Goal: Task Accomplishment & Management: Manage account settings

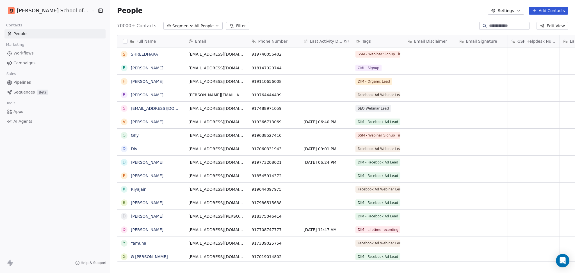
scroll to position [6, 6]
click at [37, 65] on link "Campaigns" at bounding box center [54, 62] width 101 height 9
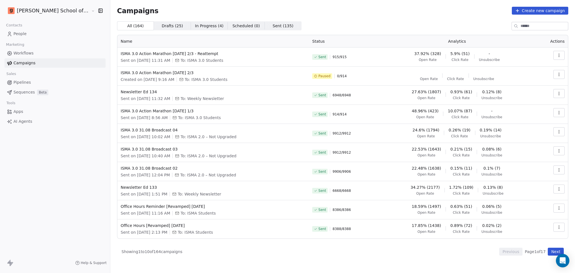
click at [22, 39] on div "Contacts People Marketing Workflows Campaigns Sales Pipelines Sequences Beta To…" at bounding box center [55, 73] width 110 height 105
click at [22, 35] on span "People" at bounding box center [19, 34] width 13 height 6
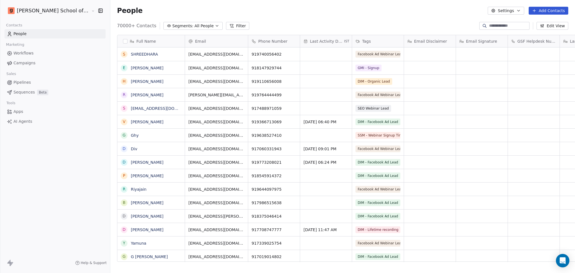
scroll to position [235, 481]
click at [502, 13] on button "Settings" at bounding box center [506, 11] width 36 height 8
click at [495, 38] on div "Import" at bounding box center [506, 41] width 26 height 9
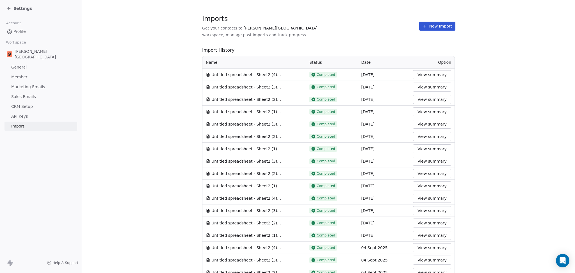
click at [424, 28] on button "New Import" at bounding box center [438, 26] width 36 height 9
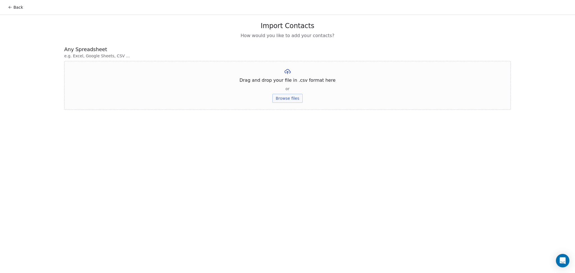
click at [284, 98] on button "Browse files" at bounding box center [288, 98] width 30 height 9
click at [294, 78] on button "Upload" at bounding box center [287, 82] width 21 height 9
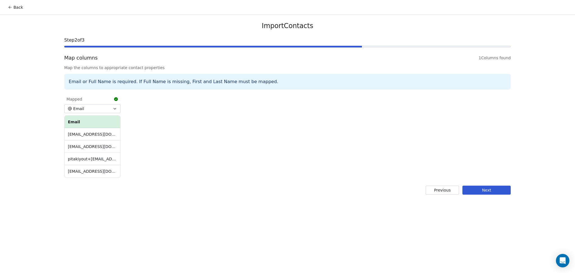
click at [481, 194] on button "Next" at bounding box center [487, 190] width 48 height 9
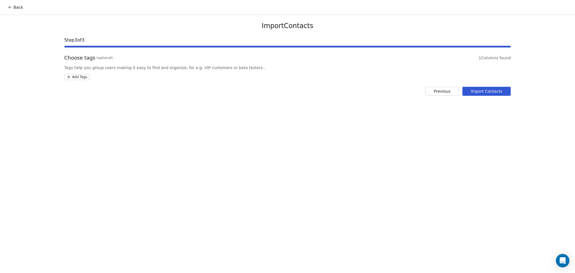
click at [84, 75] on html "Back Import Contacts Step 3 of 3 Choose tags (optional) 1 Columns found Tags he…" at bounding box center [287, 136] width 575 height 273
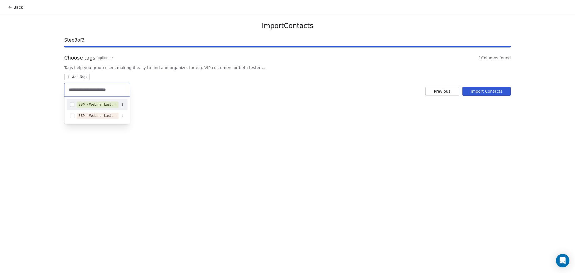
type input "**********"
click at [114, 104] on div "SSM - Webinar Last No Show" at bounding box center [97, 104] width 38 height 5
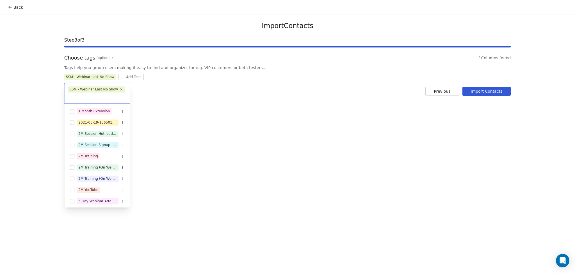
click at [239, 107] on html "Back Import Contacts Step 3 of 3 Choose tags (optional) 1 Columns found Tags he…" at bounding box center [287, 136] width 575 height 273
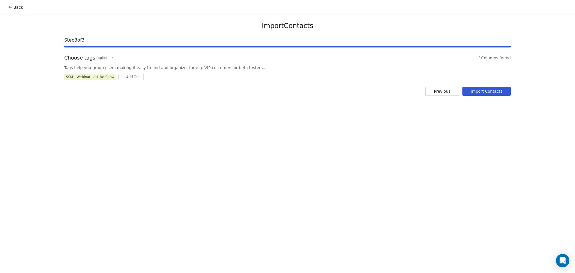
click at [499, 89] on button "Import Contacts" at bounding box center [487, 91] width 49 height 9
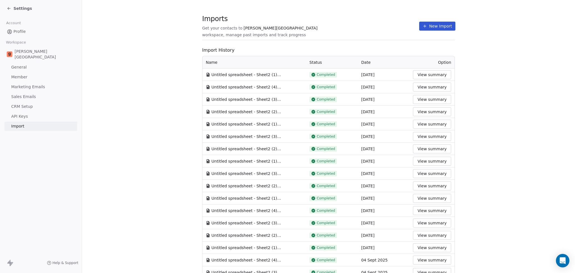
click at [424, 21] on section "Imports Get your contacts to [PERSON_NAME] School workspace, manage past import…" at bounding box center [328, 29] width 253 height 22
click at [420, 26] on button "New Import" at bounding box center [438, 26] width 36 height 9
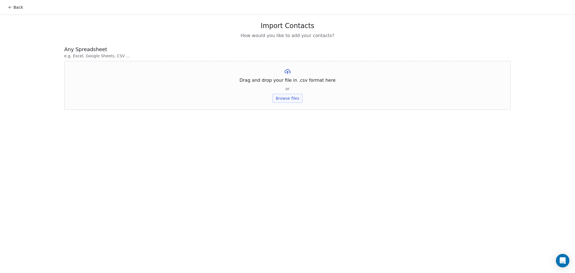
click at [289, 93] on div "Drag and drop your file in .csv format here or Browse files" at bounding box center [287, 85] width 447 height 49
click at [289, 98] on button "Browse files" at bounding box center [288, 98] width 30 height 9
click at [284, 83] on button "Upload" at bounding box center [287, 82] width 21 height 9
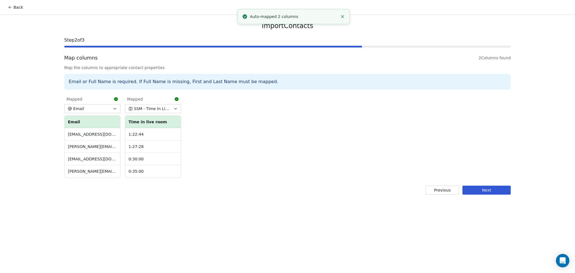
click at [495, 187] on button "Next" at bounding box center [487, 190] width 48 height 9
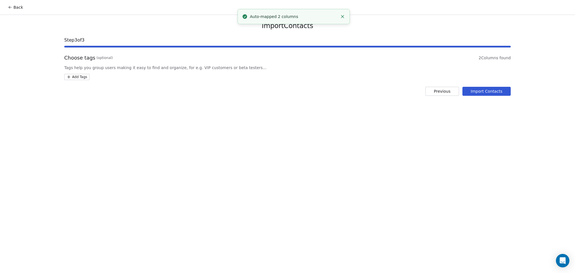
click at [80, 76] on html "Back Import Contacts Step 3 of 3 Choose tags (optional) 2 Columns found Tags he…" at bounding box center [287, 136] width 575 height 273
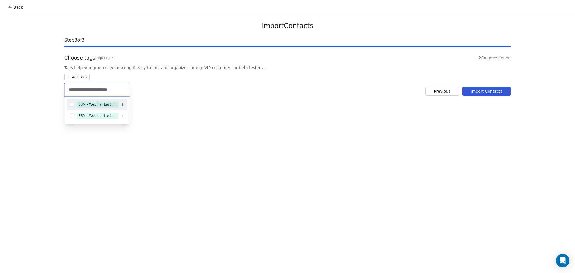
type input "**********"
click at [112, 108] on span "SSM - Webinar Last Attended" at bounding box center [98, 104] width 42 height 6
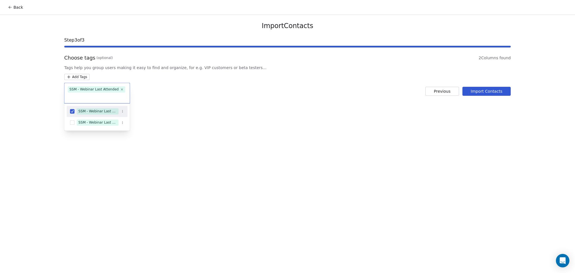
click at [286, 114] on html "Back Import Contacts Step 3 of 3 Choose tags (optional) 2 Columns found Tags he…" at bounding box center [287, 136] width 575 height 273
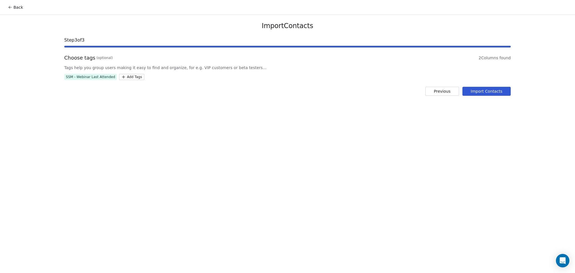
click at [496, 94] on button "Import Contacts" at bounding box center [487, 91] width 49 height 9
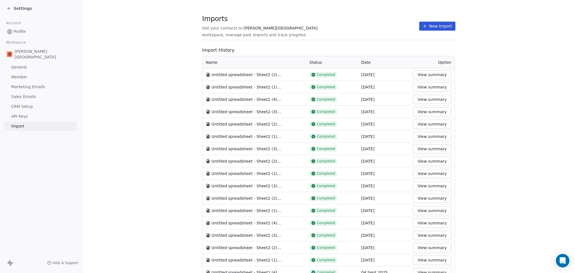
click at [361, 38] on section "Imports Get your contacts to [PERSON_NAME] School workspace, manage past import…" at bounding box center [328, 29] width 253 height 22
click at [420, 29] on button "New Import" at bounding box center [438, 26] width 36 height 9
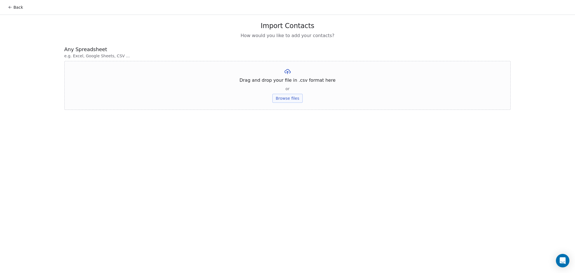
click at [294, 94] on button "Browse files" at bounding box center [288, 98] width 30 height 9
click at [291, 81] on button "Upload" at bounding box center [287, 82] width 21 height 9
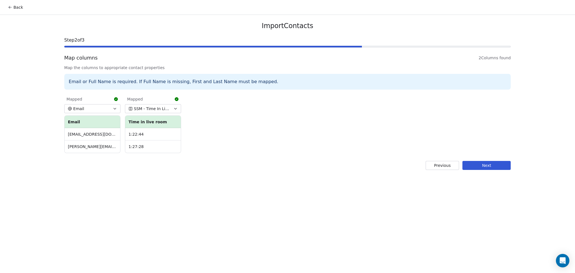
click at [469, 166] on button "Next" at bounding box center [487, 165] width 48 height 9
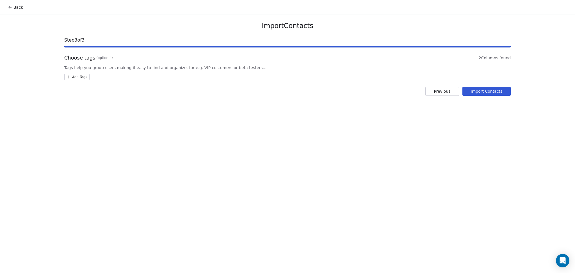
click at [84, 76] on html "Back Import Contacts Step 3 of 3 Choose tags (optional) 2 Columns found Tags he…" at bounding box center [287, 136] width 575 height 273
type input "**********"
click at [104, 105] on div "SSM - Webinar Last Hot Lead" at bounding box center [97, 104] width 38 height 5
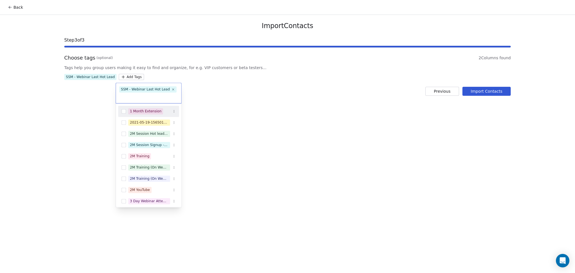
click at [282, 114] on html "Back Import Contacts Step 3 of 3 Choose tags (optional) 2 Columns found Tags he…" at bounding box center [287, 136] width 575 height 273
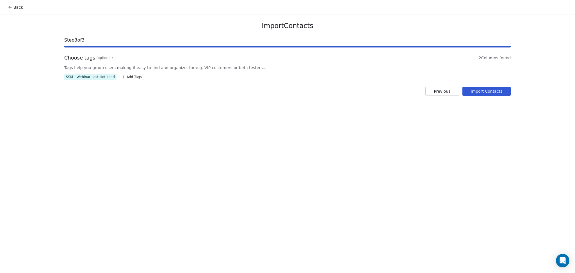
click at [476, 92] on button "Import Contacts" at bounding box center [487, 91] width 49 height 9
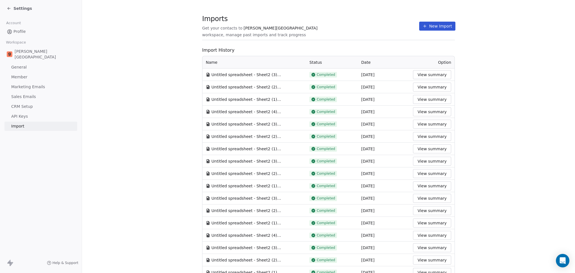
click at [427, 22] on button "New Import" at bounding box center [438, 26] width 36 height 9
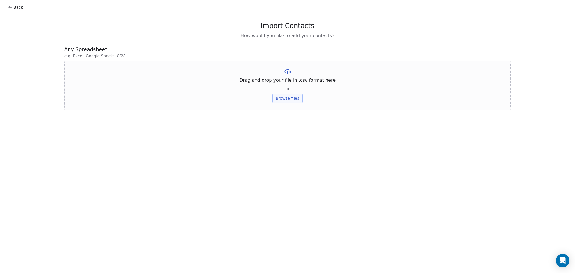
click at [290, 98] on button "Browse files" at bounding box center [288, 98] width 30 height 9
click at [296, 80] on button "Upload" at bounding box center [287, 82] width 21 height 9
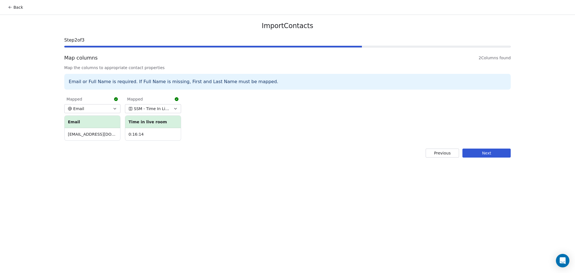
click at [473, 155] on button "Next" at bounding box center [487, 153] width 48 height 9
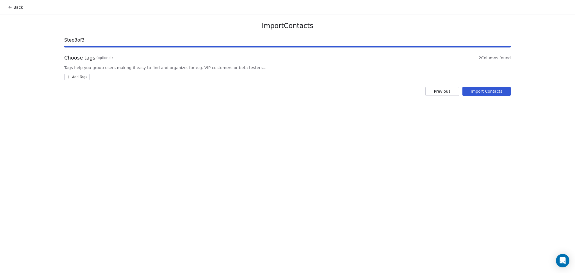
click at [79, 79] on html "Back Import Contacts Step 3 of 3 Choose tags (optional) 2 Columns found Tags he…" at bounding box center [287, 136] width 575 height 273
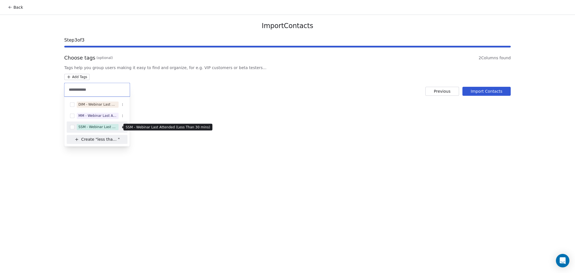
type input "**********"
click at [97, 130] on span "SSM - Webinar Last Attended (Less Than 30 mins)" at bounding box center [98, 127] width 42 height 6
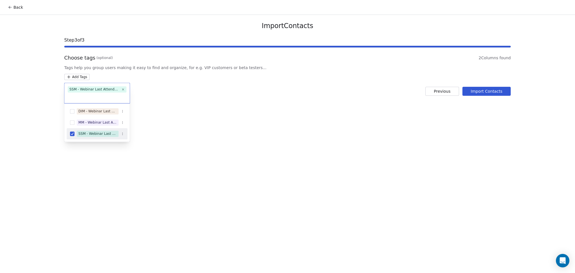
click at [266, 109] on html "Back Import Contacts Step 3 of 3 Choose tags (optional) 2 Columns found Tags he…" at bounding box center [287, 136] width 575 height 273
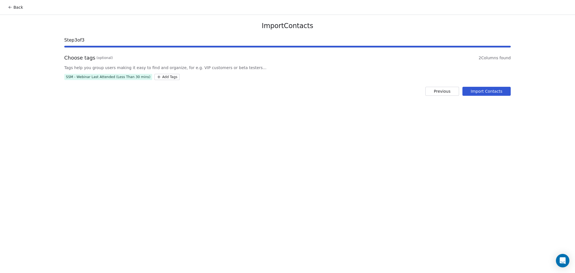
click at [496, 91] on button "Import Contacts" at bounding box center [487, 91] width 49 height 9
